Goal: Task Accomplishment & Management: Use online tool/utility

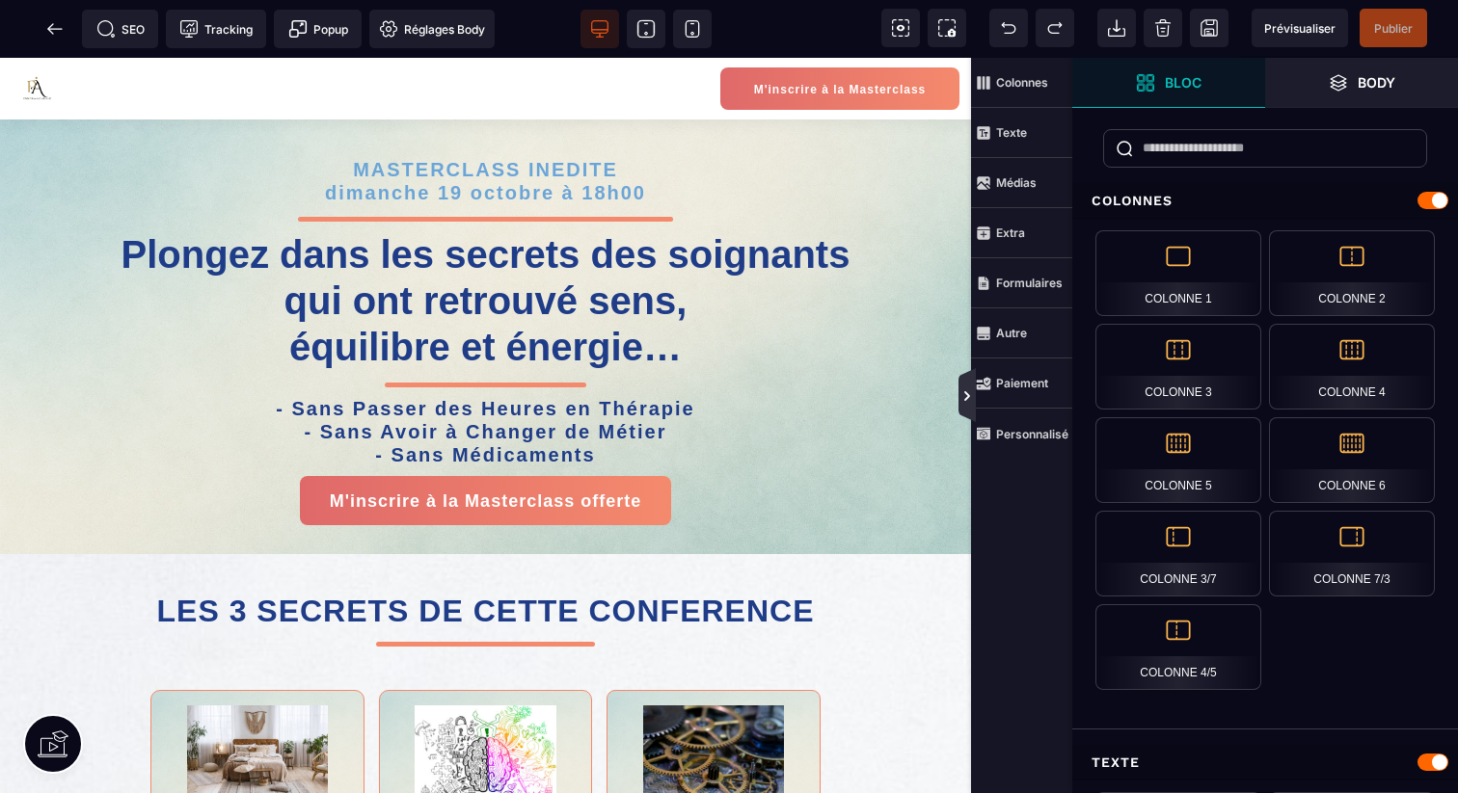
click at [961, 398] on icon at bounding box center [966, 396] width 15 height 15
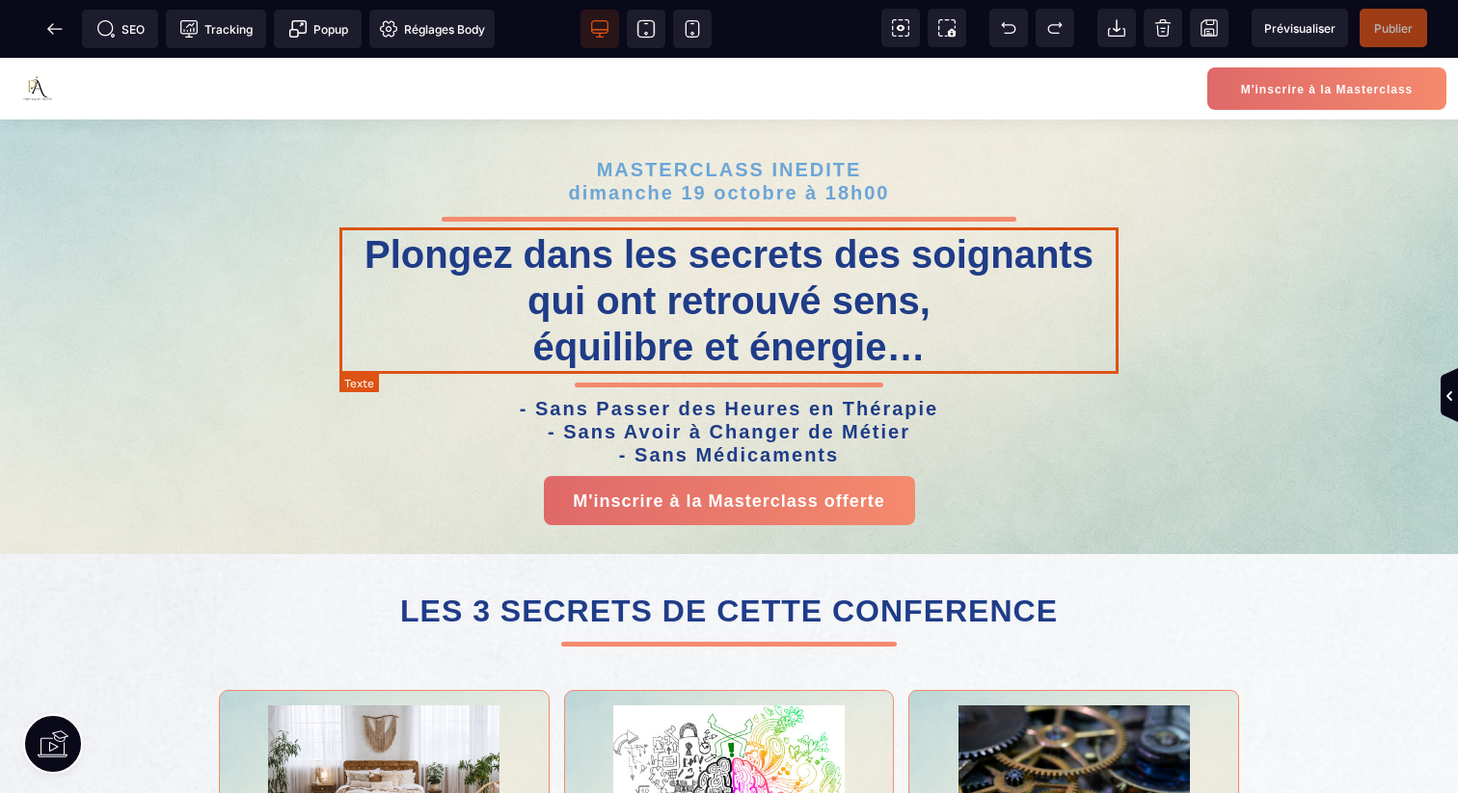
click at [977, 276] on strong "Plongez dans les secrets des soignants qui ont retrouvé sens, équilibre et éner…" at bounding box center [728, 300] width 729 height 135
select select
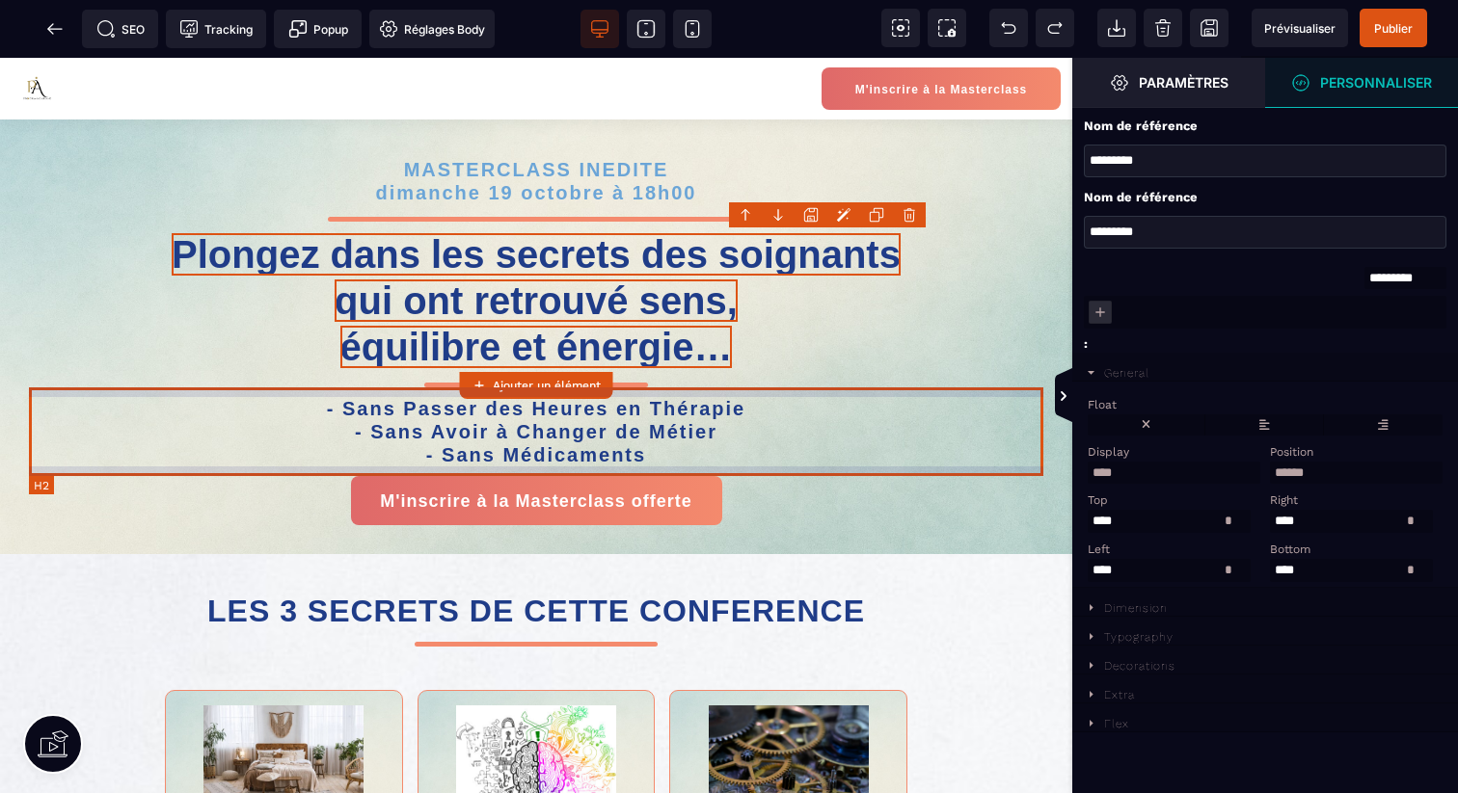
click at [854, 447] on h2 "- Sans Passer des Heures en Thérapie - Sans Avoir à Changer de Métier - Sans Mé…" at bounding box center [536, 432] width 1014 height 89
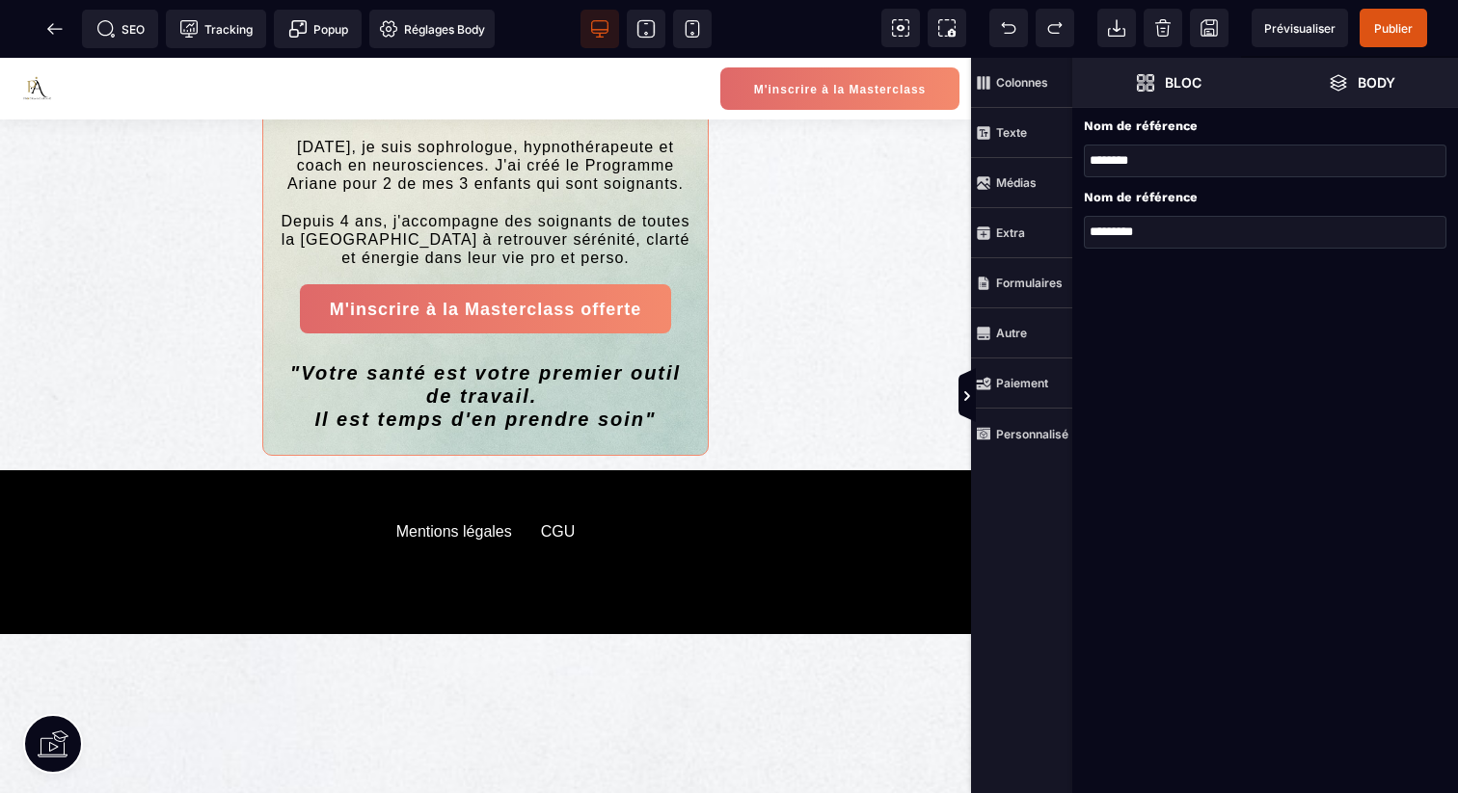
scroll to position [1463, 0]
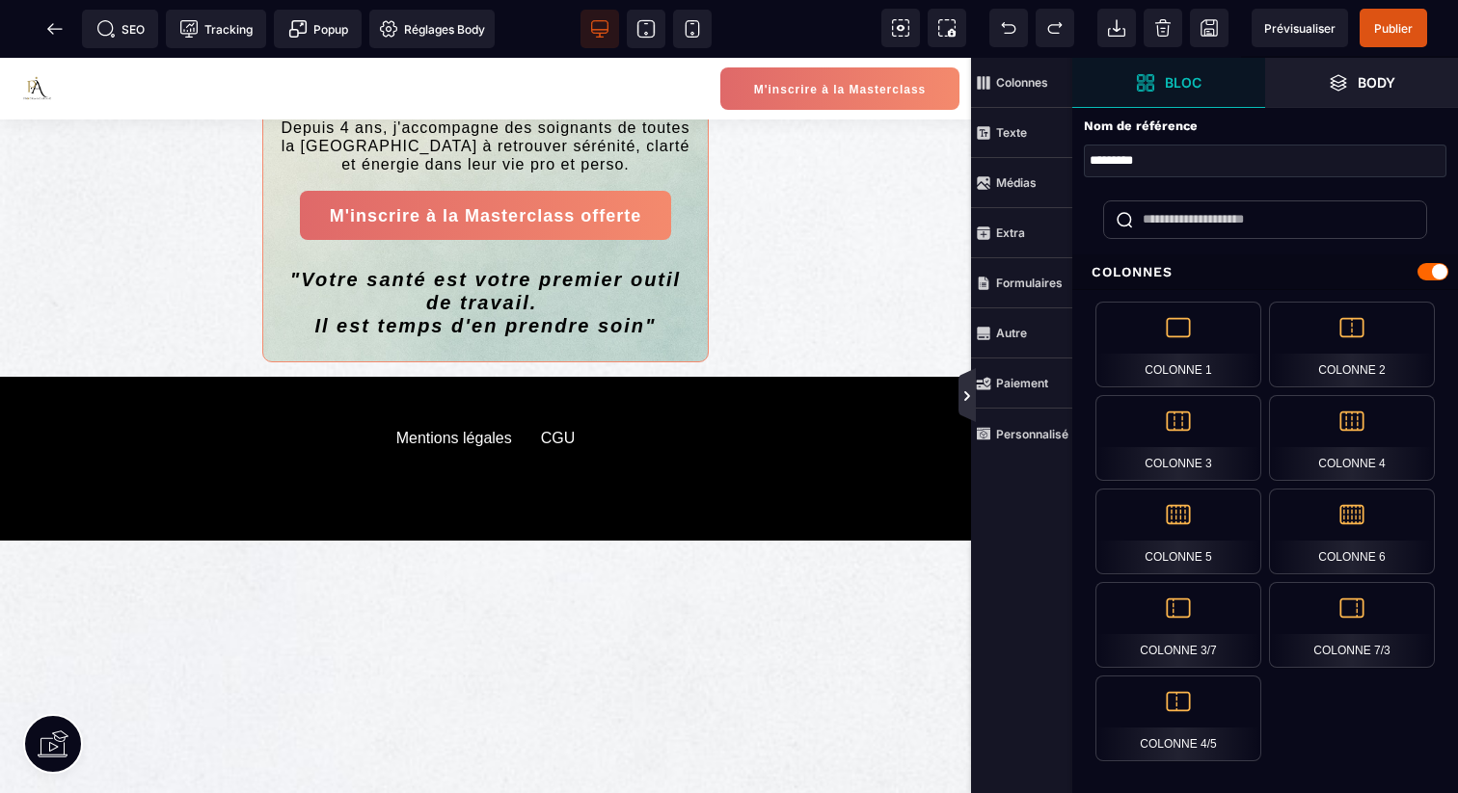
click at [964, 395] on icon at bounding box center [966, 396] width 15 height 15
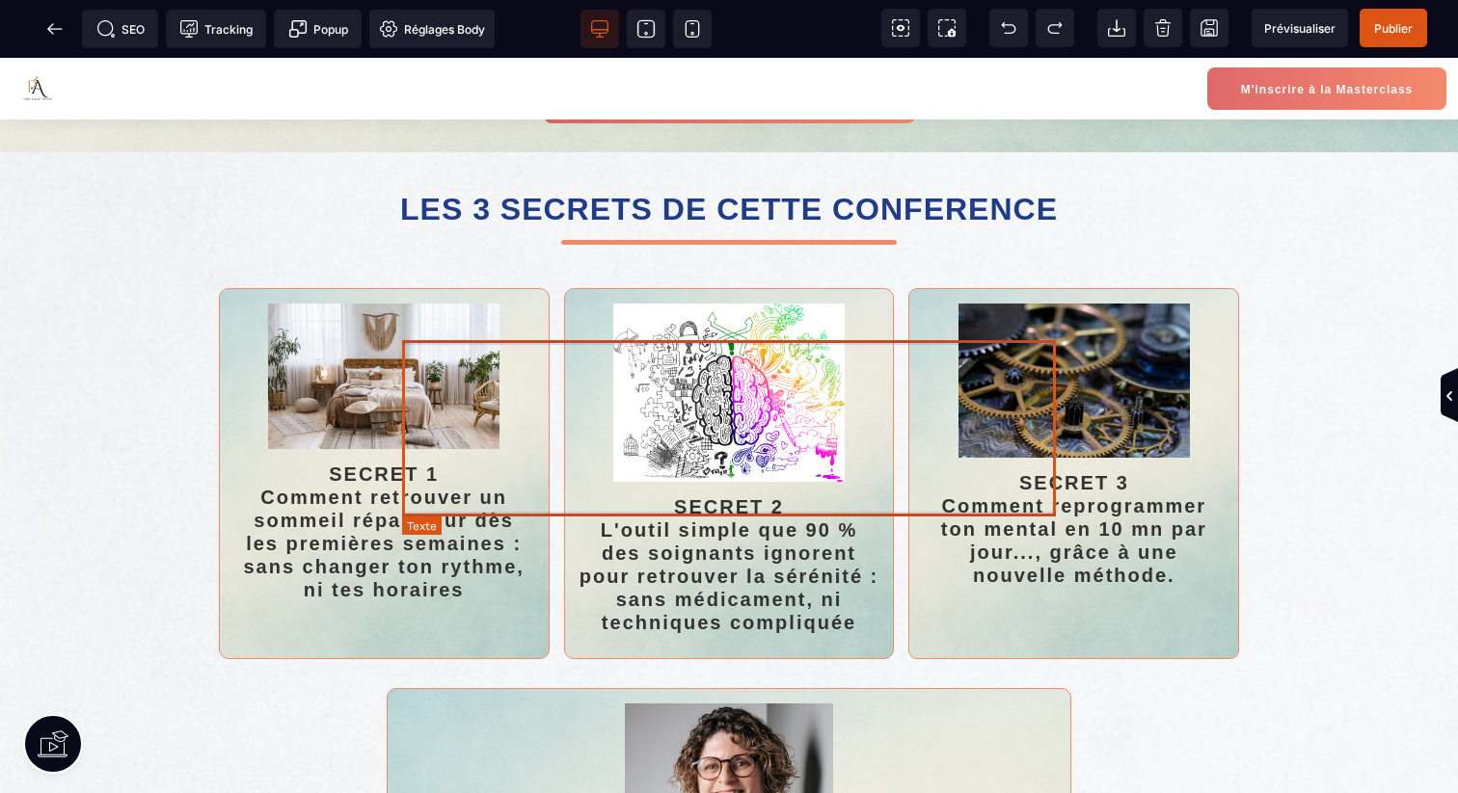
scroll to position [0, 0]
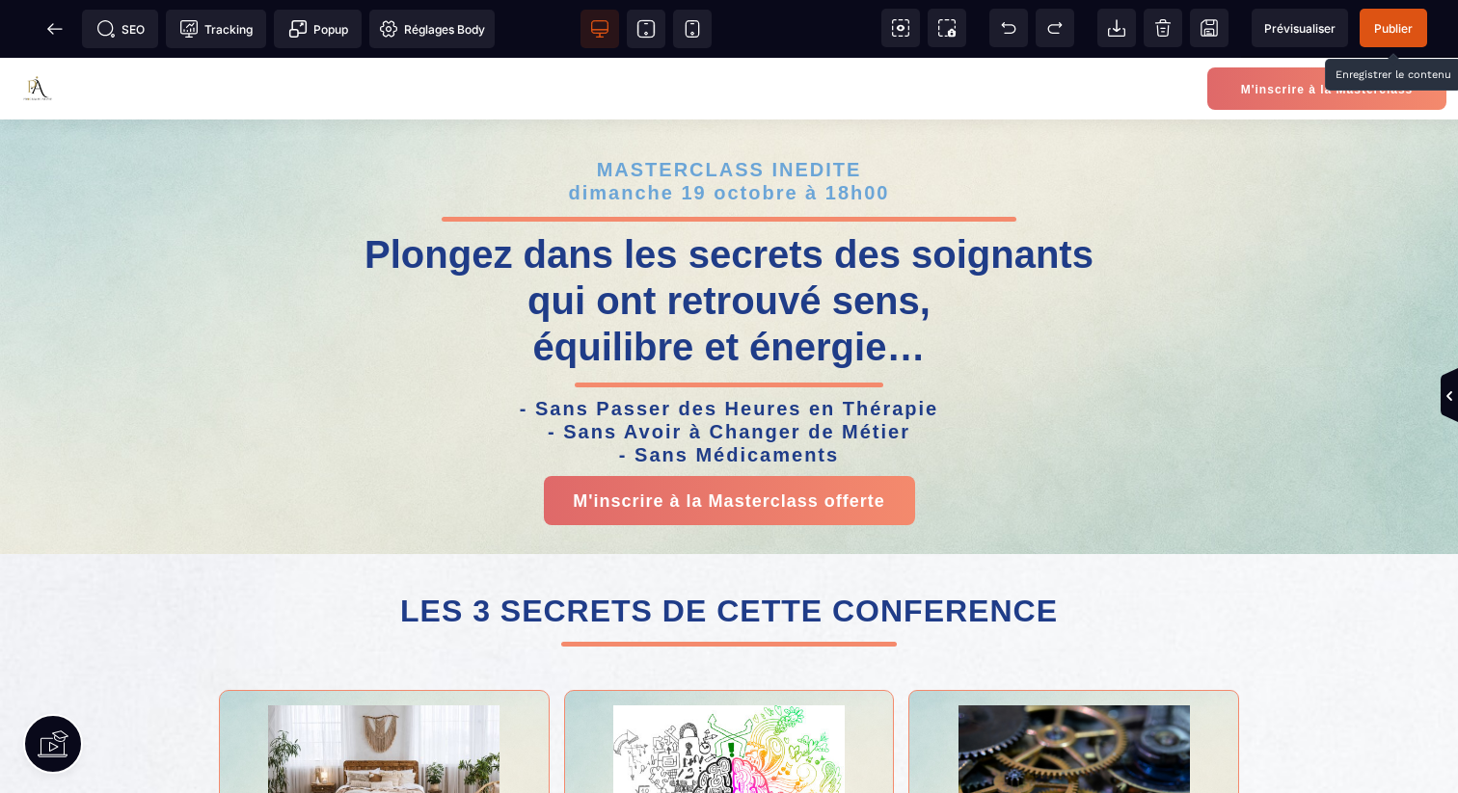
click at [1383, 35] on span "Publier" at bounding box center [1392, 28] width 67 height 39
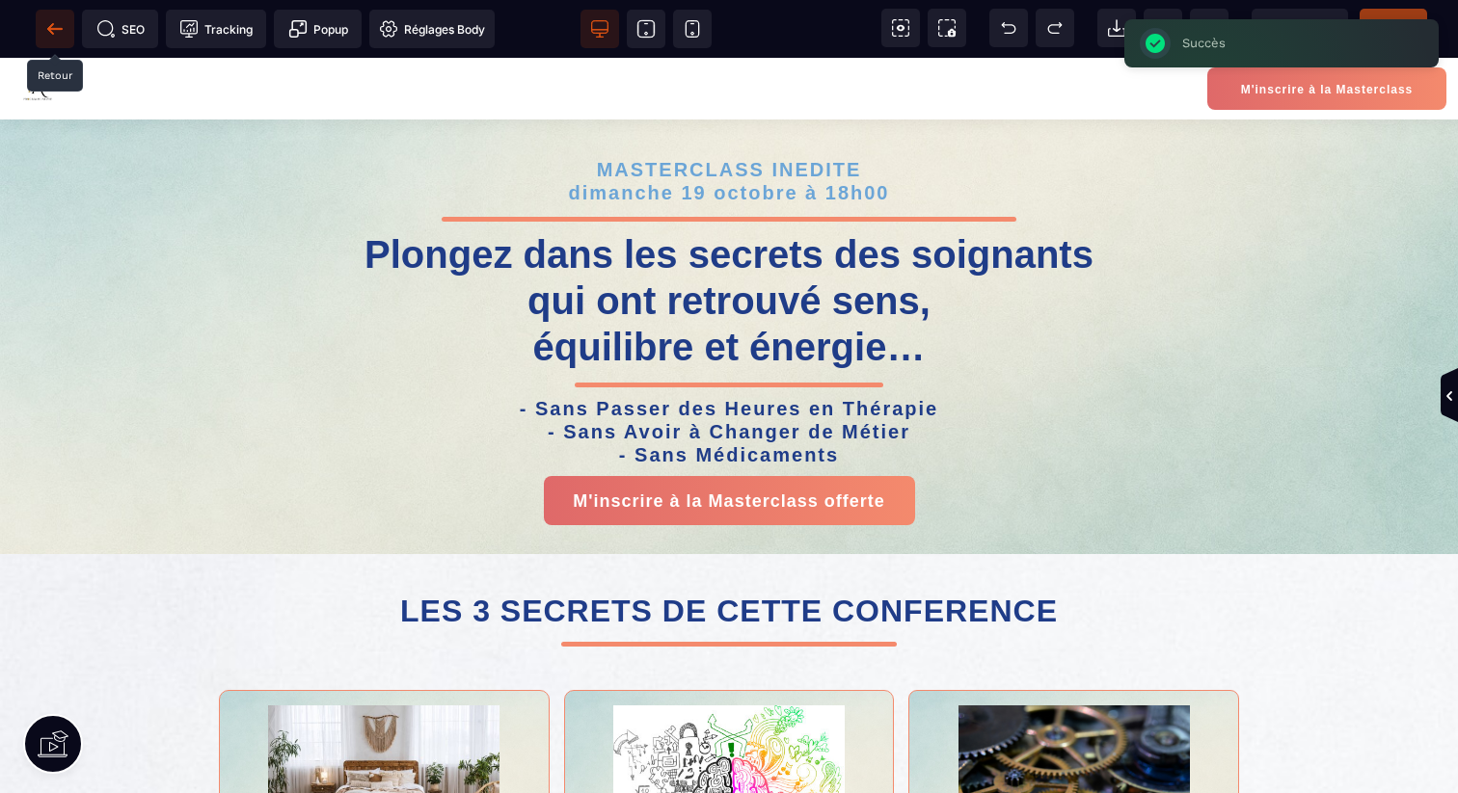
click at [44, 28] on span at bounding box center [55, 29] width 39 height 39
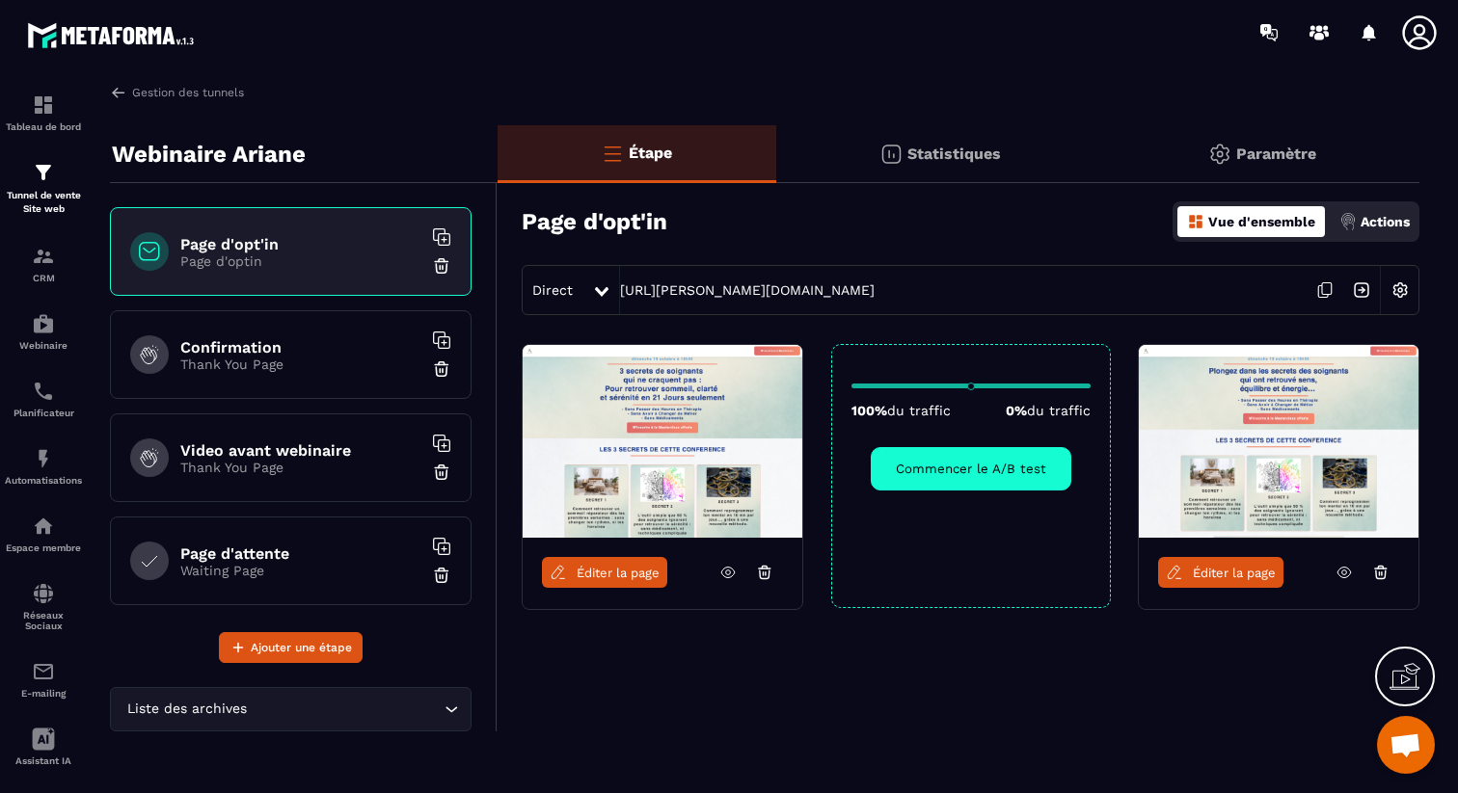
scroll to position [115, 0]
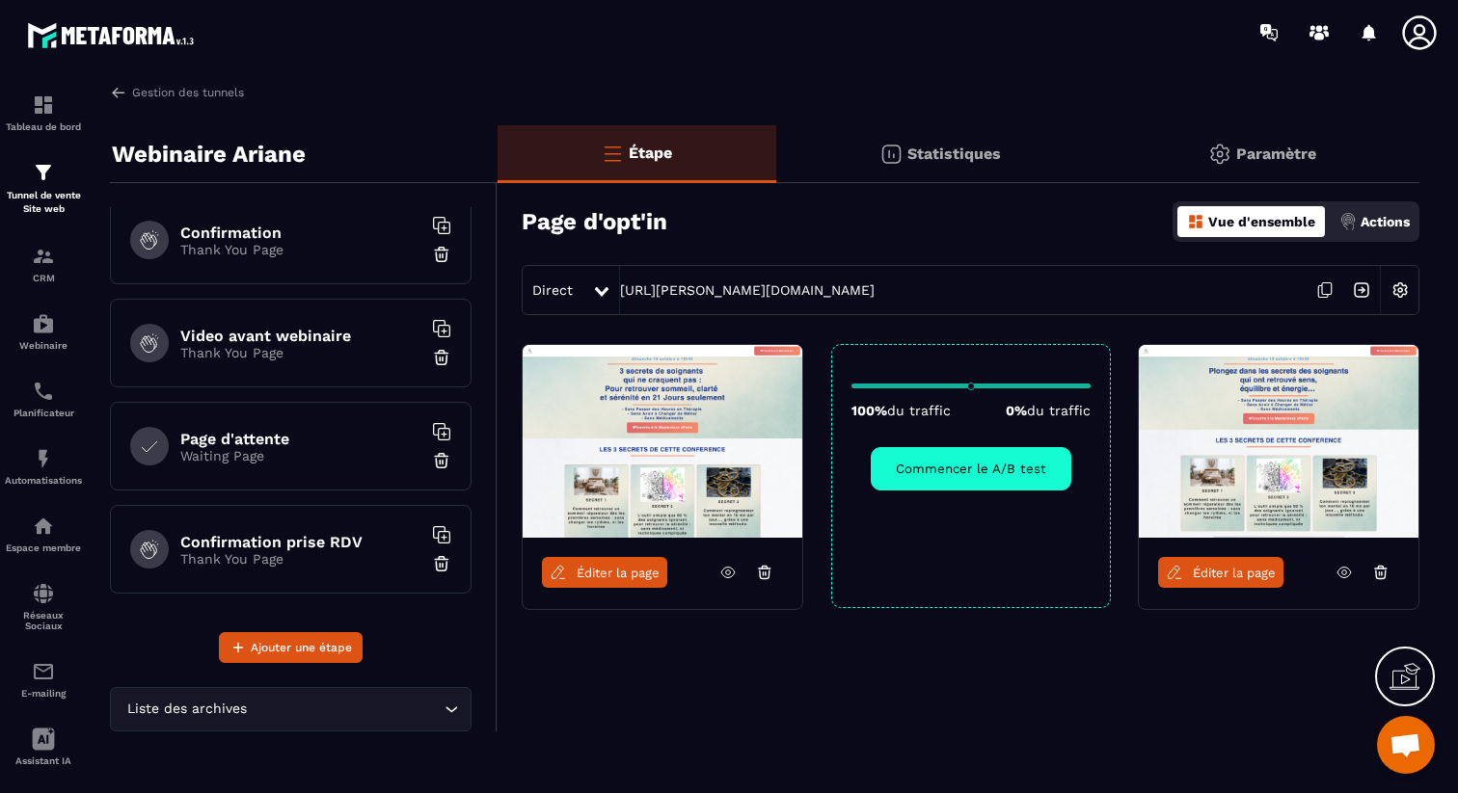
click at [284, 441] on h6 "Page d'attente" at bounding box center [300, 439] width 241 height 18
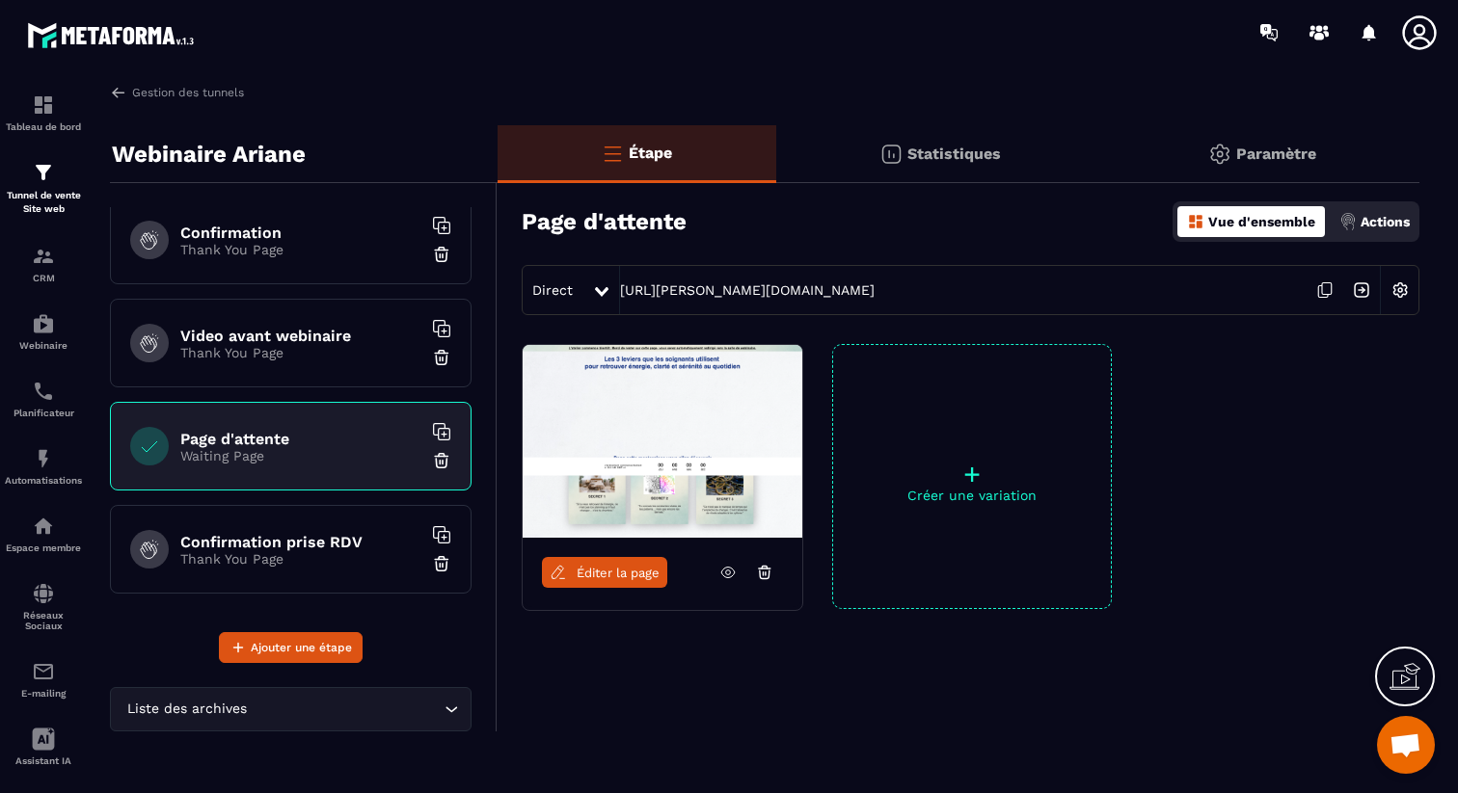
click at [318, 356] on p "Thank You Page" at bounding box center [300, 352] width 241 height 15
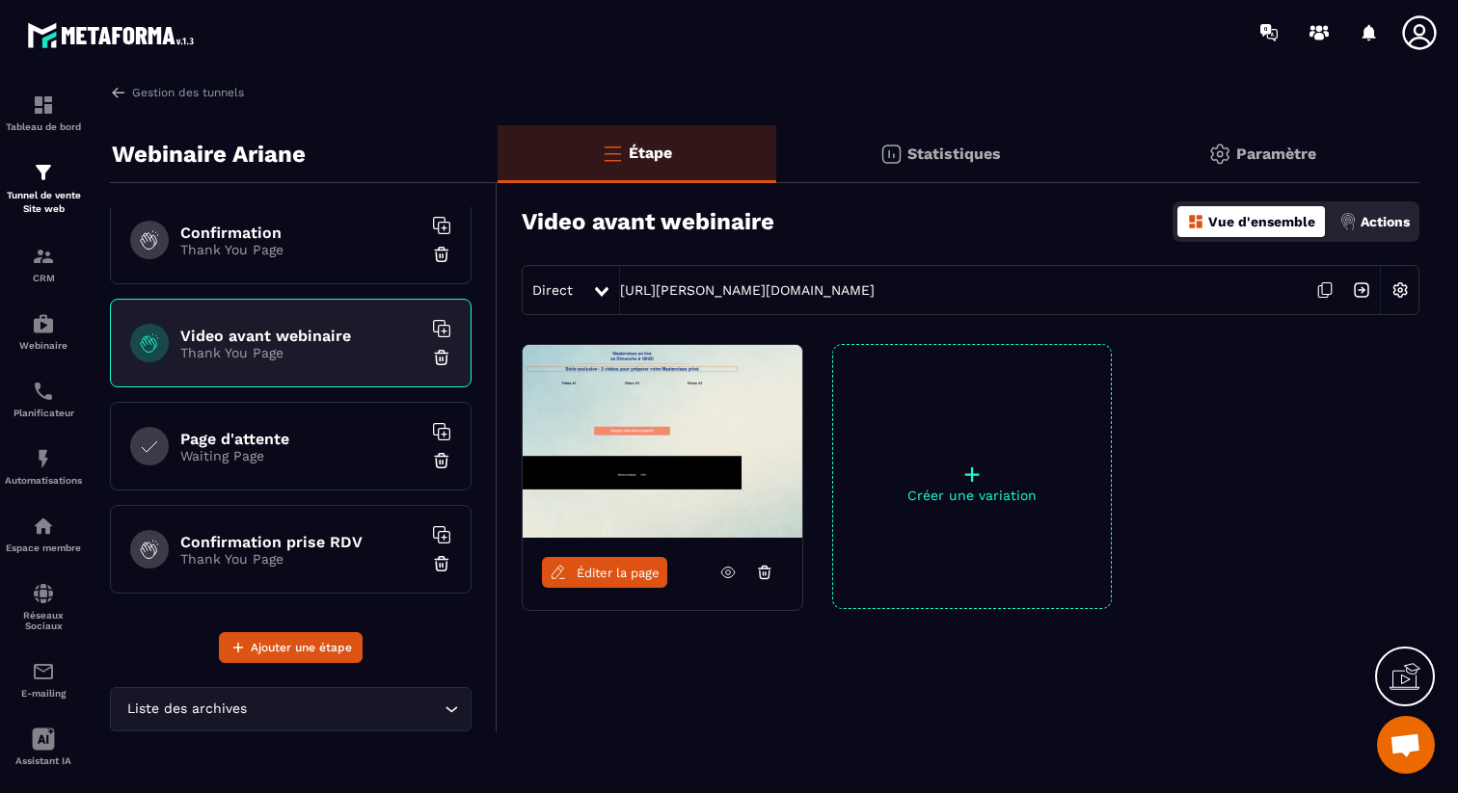
click at [1368, 287] on img at bounding box center [1361, 290] width 37 height 37
click at [632, 566] on span "Éditer la page" at bounding box center [618, 573] width 83 height 14
